Goal: Information Seeking & Learning: Find contact information

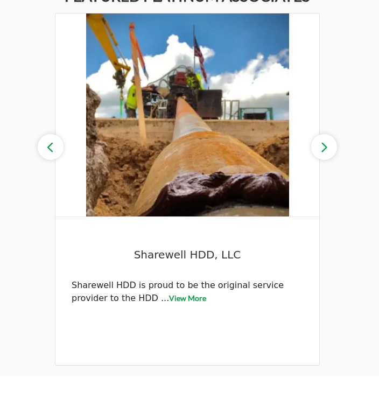
scroll to position [1026, 0]
click at [325, 171] on icon "button" at bounding box center [324, 177] width 9 height 13
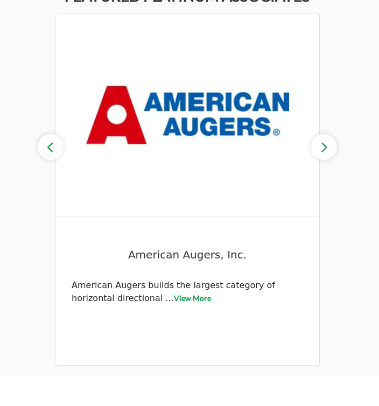
click at [333, 164] on button "button" at bounding box center [324, 177] width 26 height 26
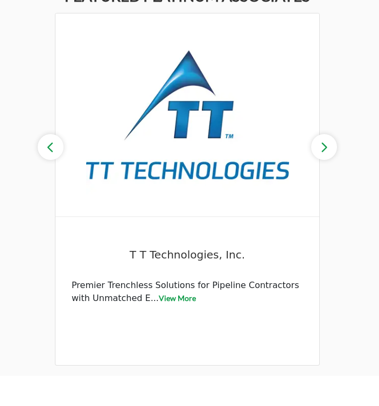
click at [329, 164] on button "button" at bounding box center [324, 177] width 26 height 26
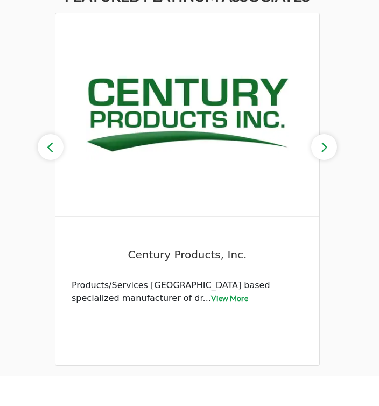
click at [333, 164] on button "button" at bounding box center [324, 177] width 26 height 26
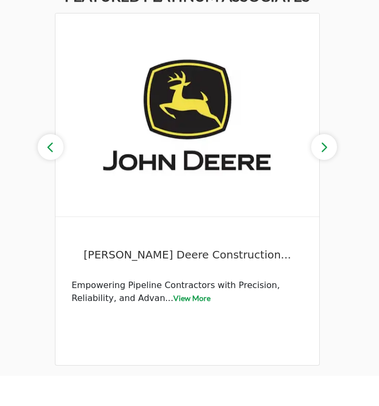
click at [332, 164] on button "button" at bounding box center [324, 177] width 26 height 26
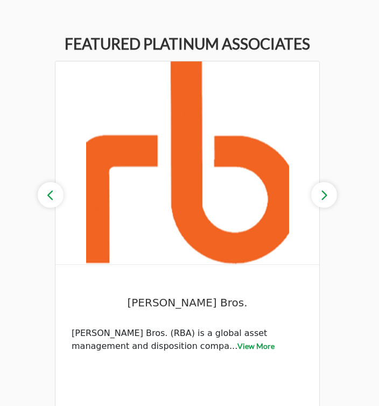
scroll to position [1003, 0]
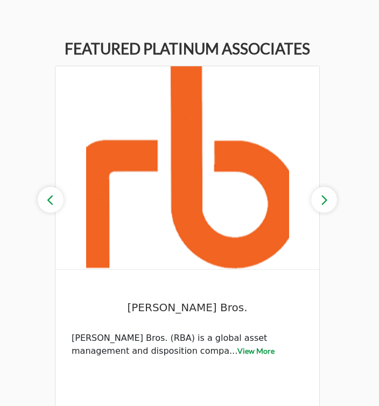
click at [334, 201] on button "button" at bounding box center [324, 200] width 26 height 26
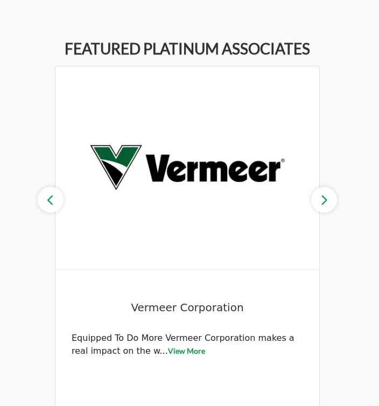
click at [329, 206] on button "button" at bounding box center [324, 200] width 26 height 26
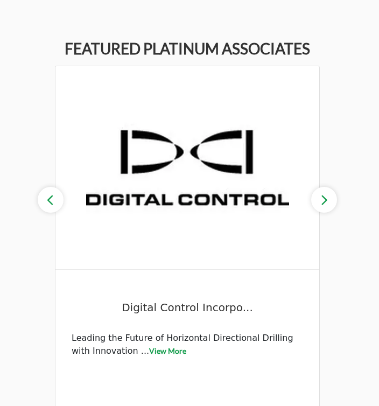
click at [327, 206] on icon "button" at bounding box center [324, 199] width 9 height 13
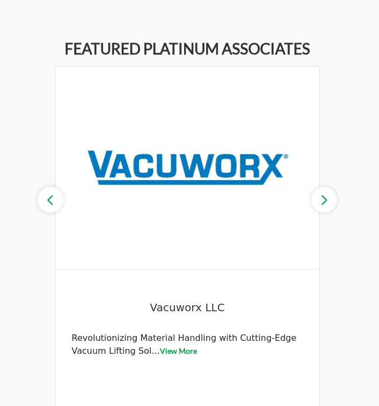
click at [331, 206] on button "button" at bounding box center [324, 200] width 26 height 26
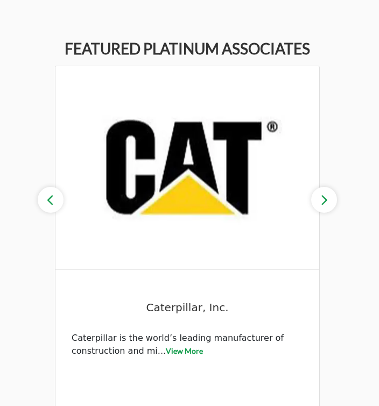
click at [329, 213] on button "button" at bounding box center [324, 200] width 26 height 26
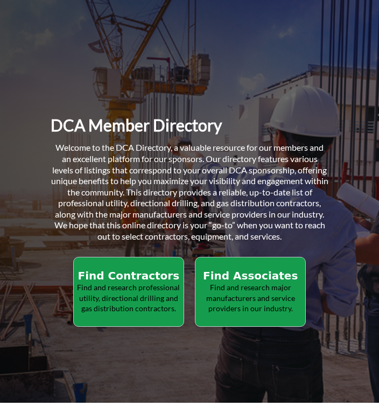
scroll to position [118, 0]
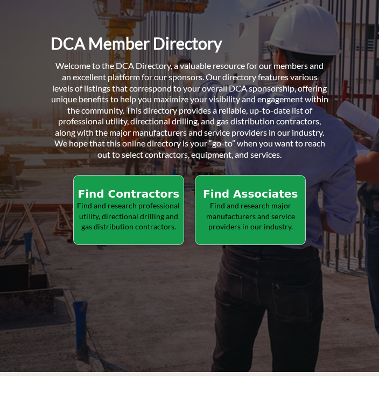
click at [180, 218] on h2 "Find Associates" at bounding box center [128, 224] width 103 height 13
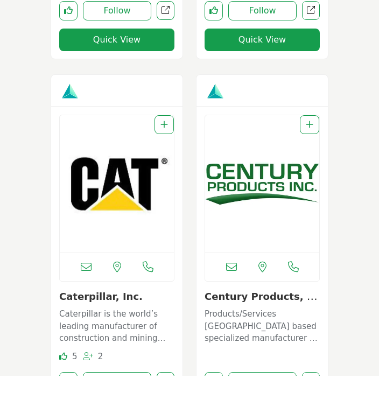
scroll to position [2471, 0]
click at [135, 203] on img "Open Listing in new tab" at bounding box center [117, 213] width 114 height 137
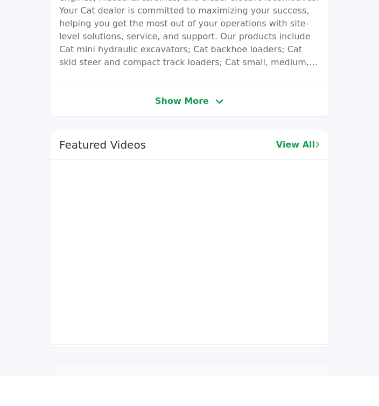
scroll to position [396, 0]
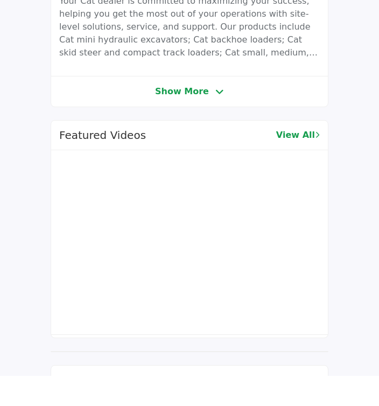
click at [219, 117] on icon at bounding box center [219, 122] width 9 height 10
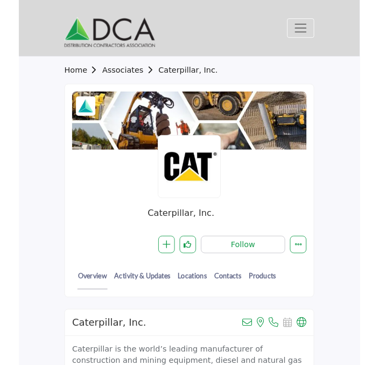
scroll to position [11, 0]
